Goal: Task Accomplishment & Management: Manage account settings

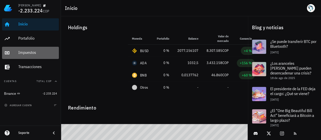
click at [36, 51] on div "Impuestos" at bounding box center [37, 52] width 39 height 5
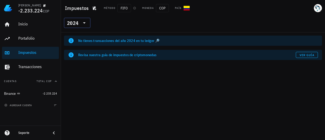
click at [85, 22] on icon at bounding box center [84, 23] width 6 height 6
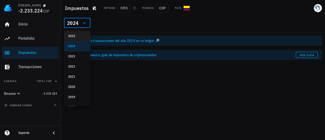
click at [81, 35] on div "2025" at bounding box center [77, 36] width 18 height 4
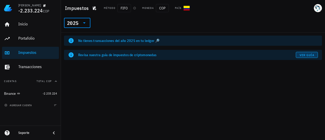
click at [301, 55] on span "Ver guía" at bounding box center [307, 55] width 15 height 4
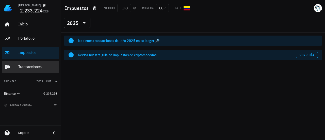
click at [31, 66] on div "Transacciones" at bounding box center [37, 66] width 39 height 5
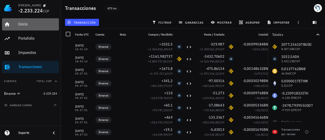
click at [27, 25] on div "Inicio" at bounding box center [37, 24] width 39 height 5
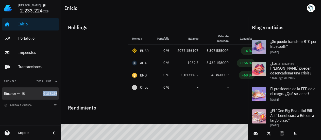
click at [49, 92] on span "-2.233.224" at bounding box center [50, 93] width 14 height 4
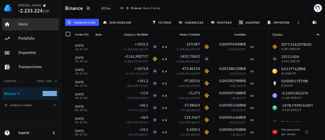
click at [26, 23] on div "Inicio" at bounding box center [37, 24] width 39 height 5
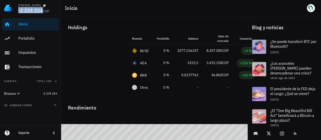
click at [21, 7] on span "-2.233.224" at bounding box center [30, 10] width 25 height 7
click at [13, 104] on span "agregar cuenta" at bounding box center [18, 105] width 27 height 3
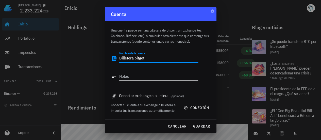
type textarea "Billetera bitget"
click at [153, 72] on div "Notas" at bounding box center [154, 77] width 87 height 17
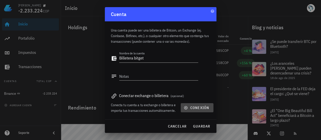
click at [193, 108] on span "conexión" at bounding box center [197, 107] width 24 height 5
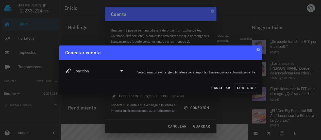
click at [123, 70] on icon at bounding box center [122, 71] width 6 height 6
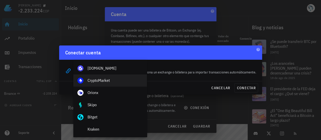
scroll to position [25, 0]
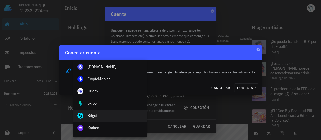
click at [104, 113] on div "Bitget" at bounding box center [115, 115] width 55 height 11
type input "Bitget"
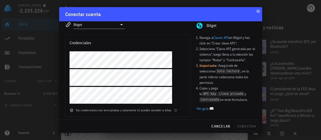
click at [206, 108] on link "Ver guía 📖" at bounding box center [227, 109] width 60 height 6
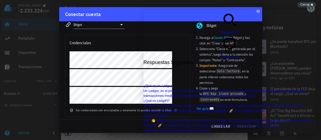
scroll to position [127, 0]
click at [113, 105] on div at bounding box center [128, 79] width 125 height 56
drag, startPoint x: 305, startPoint y: 19, endPoint x: 186, endPoint y: 51, distance: 123.3
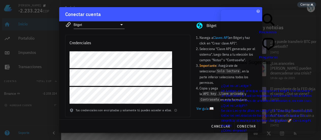
scroll to position [30, 0]
click at [182, 15] on div "Conectar cuenta" at bounding box center [160, 14] width 203 height 14
click at [309, 8] on div at bounding box center [160, 70] width 321 height 140
click at [308, 4] on span "Cerrar" at bounding box center [305, 5] width 9 height 4
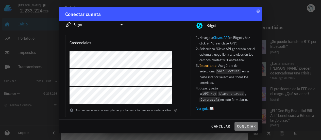
click at [246, 127] on span "conectar" at bounding box center [246, 126] width 19 height 5
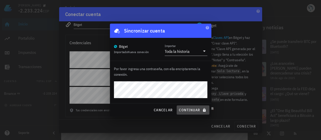
click at [186, 110] on span "continuar" at bounding box center [193, 110] width 28 height 5
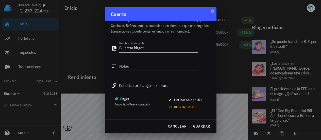
scroll to position [11, 0]
click at [265, 7] on div at bounding box center [160, 70] width 321 height 140
click at [206, 126] on span "guardar" at bounding box center [202, 126] width 18 height 5
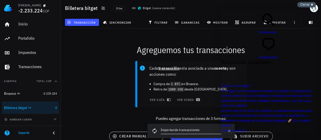
click at [307, 3] on span "Cerrar" at bounding box center [305, 5] width 9 height 4
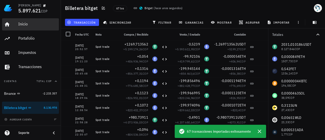
click at [25, 24] on div "Inicio" at bounding box center [37, 24] width 39 height 5
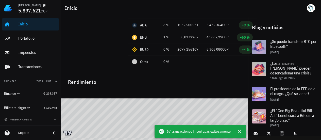
scroll to position [30, 0]
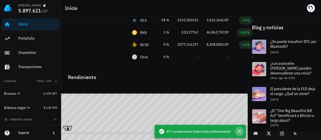
click at [240, 130] on icon "button" at bounding box center [240, 131] width 6 height 6
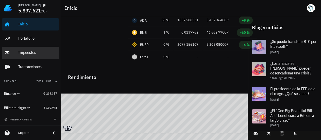
click at [26, 52] on div "Impuestos" at bounding box center [37, 52] width 39 height 5
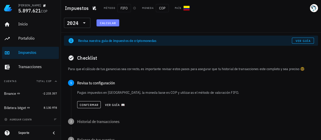
click at [112, 23] on span "Calcular" at bounding box center [108, 23] width 16 height 4
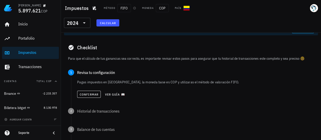
scroll to position [25, 0]
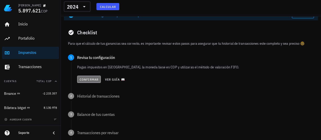
click at [83, 80] on span "Confirmar" at bounding box center [89, 80] width 19 height 4
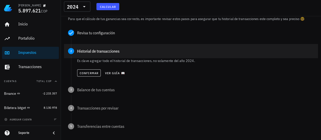
scroll to position [51, 0]
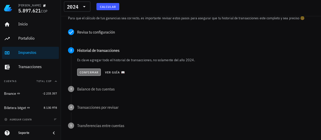
click at [92, 72] on span "Confirmar" at bounding box center [89, 72] width 19 height 4
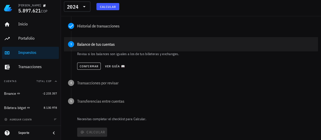
scroll to position [76, 0]
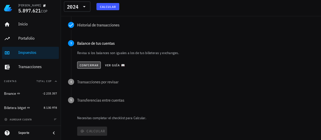
click at [88, 64] on span "Confirmar" at bounding box center [89, 65] width 19 height 4
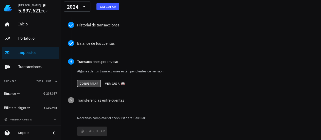
click at [91, 84] on span "Confirmar" at bounding box center [89, 84] width 19 height 4
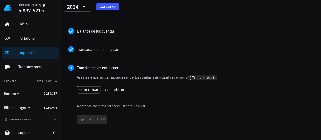
scroll to position [89, 0]
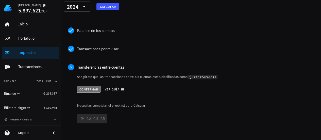
click at [84, 89] on span "Confirmar" at bounding box center [88, 89] width 19 height 4
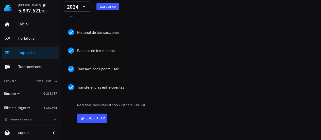
scroll to position [69, 0]
click at [88, 118] on span "Calcular" at bounding box center [92, 118] width 26 height 5
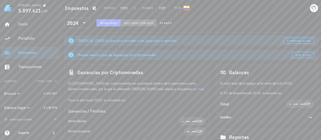
click at [145, 23] on span "Declaración" at bounding box center [135, 23] width 22 height 4
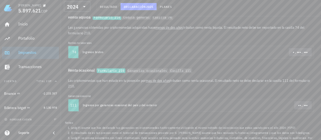
scroll to position [107, 0]
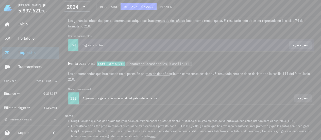
click at [195, 46] on td "Ingresos brutos" at bounding box center [138, 45] width 118 height 12
click at [303, 45] on div "Cristian 5.897.621 COP Inicio Portafolio Impuestos Transacciones Cuentas Total …" at bounding box center [160, 17] width 321 height 248
click at [242, 46] on td "• . ••• . •••" at bounding box center [255, 45] width 118 height 12
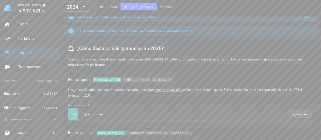
scroll to position [31, 0]
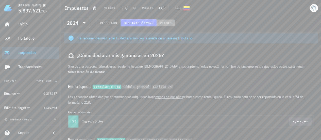
click at [166, 24] on span "Planes" at bounding box center [166, 23] width 12 height 4
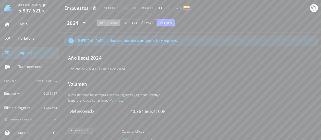
click at [111, 21] on span "Resultado" at bounding box center [109, 23] width 18 height 4
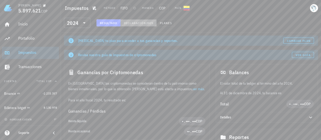
click at [139, 23] on span "Declaración" at bounding box center [135, 23] width 22 height 4
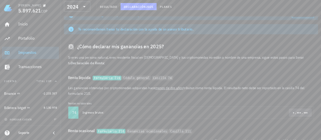
scroll to position [102, 0]
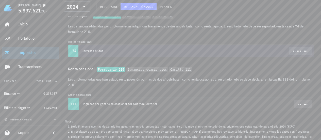
click at [99, 53] on td "Ingresos brutos" at bounding box center [138, 51] width 118 height 12
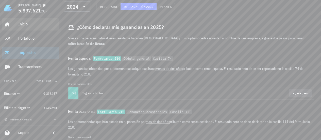
scroll to position [56, 0]
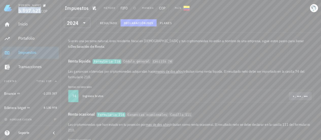
click at [38, 11] on span "5.897.621" at bounding box center [29, 10] width 23 height 7
click at [26, 24] on div "Inicio" at bounding box center [37, 24] width 39 height 5
